Goal: Information Seeking & Learning: Understand process/instructions

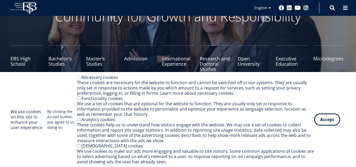
scroll to position [43, 0]
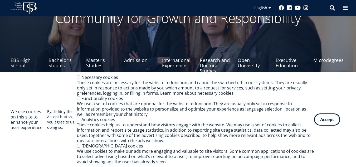
click at [328, 118] on button "Accept" at bounding box center [327, 118] width 26 height 12
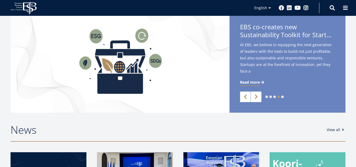
scroll to position [0, 0]
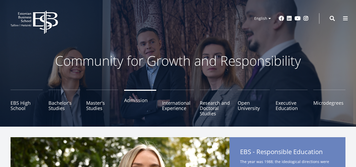
click at [142, 99] on link "Admission" at bounding box center [140, 103] width 32 height 26
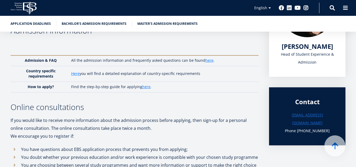
scroll to position [107, 0]
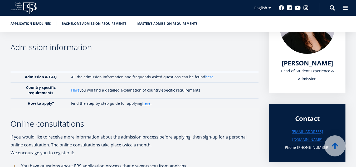
click at [205, 77] on link "here" at bounding box center [209, 76] width 8 height 5
